Goal: Navigation & Orientation: Find specific page/section

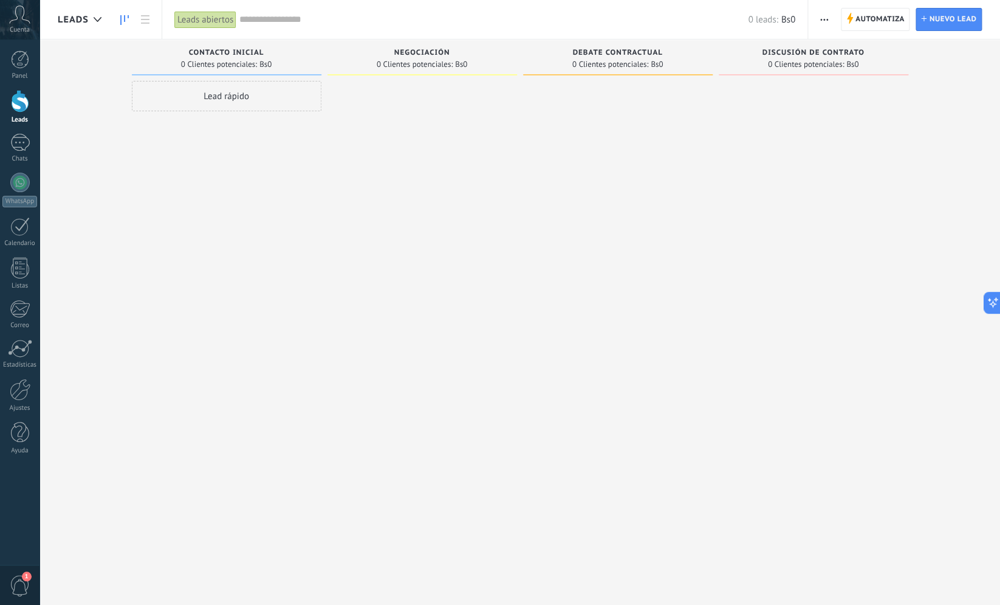
click at [438, 66] on span "0 Clientes potenciales:" at bounding box center [415, 64] width 76 height 7
click at [438, 67] on span "0 Clientes potenciales:" at bounding box center [415, 64] width 76 height 7
click at [94, 17] on icon at bounding box center [98, 19] width 8 height 5
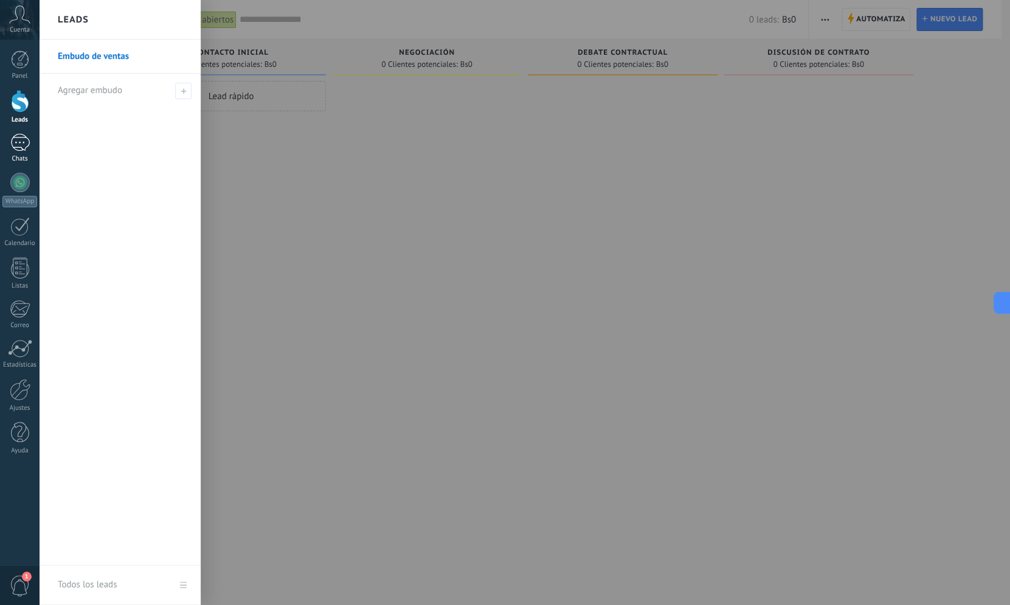
click at [27, 145] on div at bounding box center [19, 143] width 19 height 18
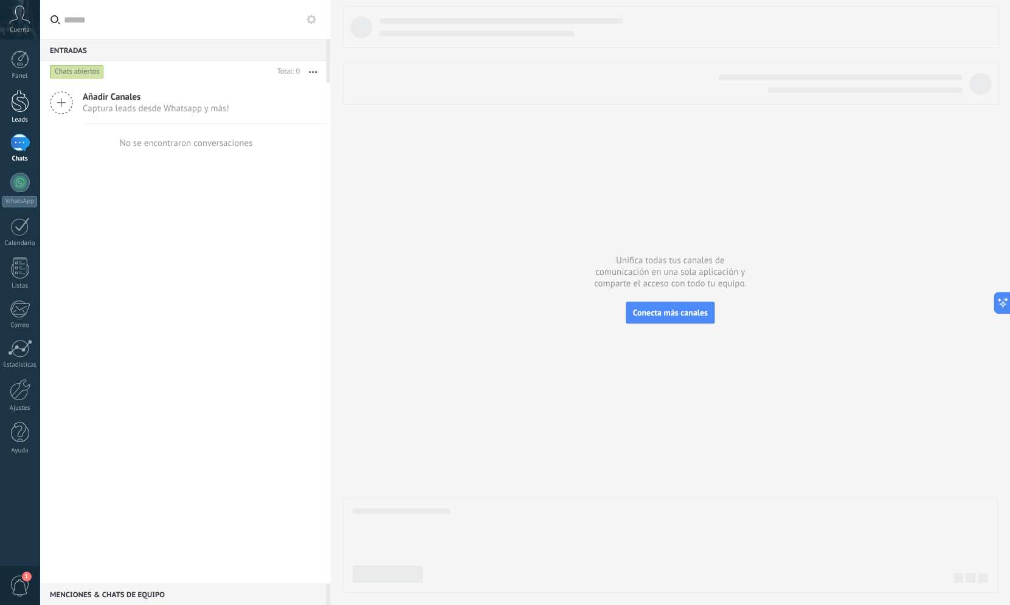
click at [19, 93] on div at bounding box center [20, 101] width 18 height 22
